Goal: Task Accomplishment & Management: Manage account settings

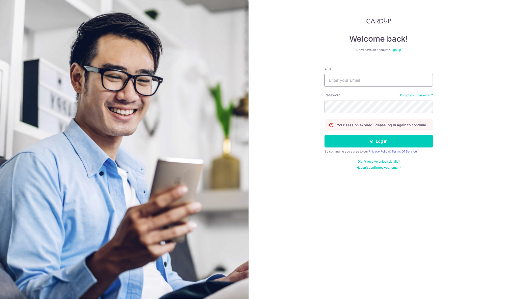
type input "[EMAIL_ADDRESS][DOMAIN_NAME]"
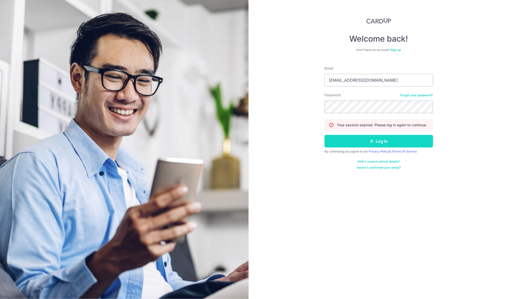
click at [365, 146] on button "Log in" at bounding box center [378, 141] width 108 height 13
